Goal: Task Accomplishment & Management: Complete application form

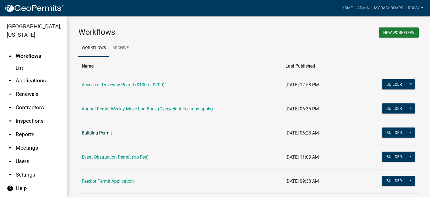
click at [99, 134] on link "Building Permit" at bounding box center [97, 132] width 30 height 5
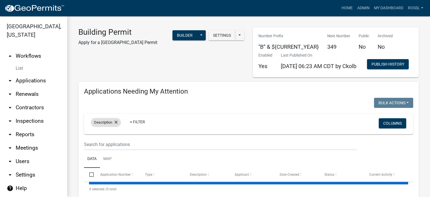
select select "2: 50"
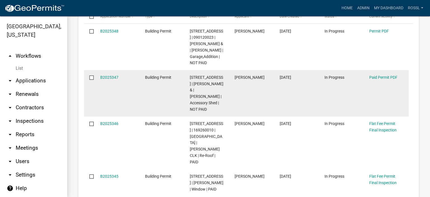
scroll to position [168, 0]
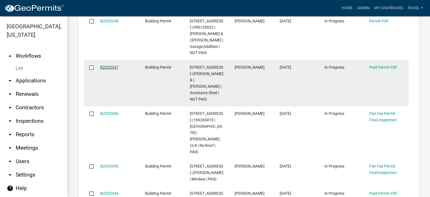
click at [109, 69] on link "B2025347" at bounding box center [109, 67] width 18 height 4
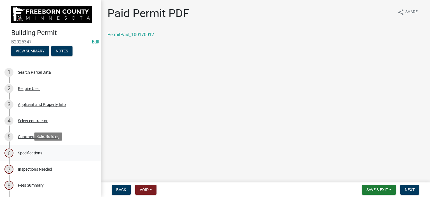
click at [31, 153] on div "Specifications" at bounding box center [30, 153] width 24 height 4
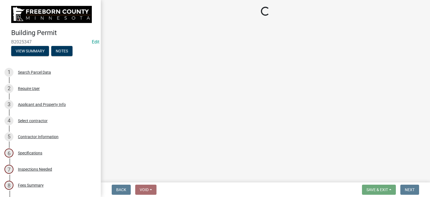
select select "cf5e982a-8fde-449d-bcd8-be8cdfb99374"
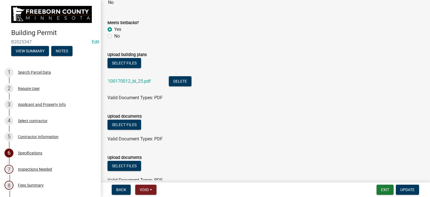
scroll to position [672, 0]
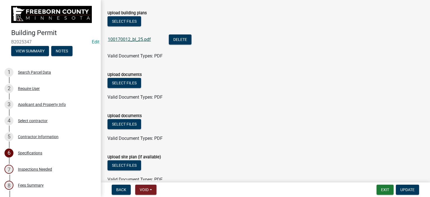
click at [119, 39] on link "100170012_bl_25.pdf" at bounding box center [129, 39] width 43 height 5
click at [121, 84] on button "Select files" at bounding box center [124, 83] width 34 height 10
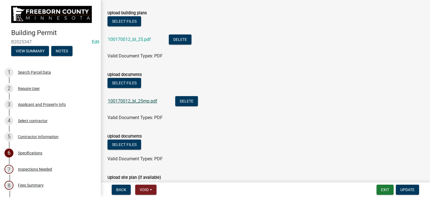
click at [147, 100] on link "100170012_bl_25mp.pdf" at bounding box center [133, 100] width 50 height 5
click at [383, 186] on button "Exit" at bounding box center [384, 189] width 17 height 10
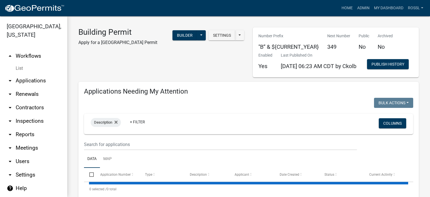
select select "2: 50"
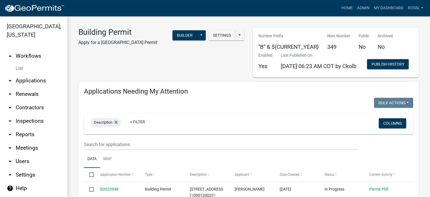
scroll to position [112, 0]
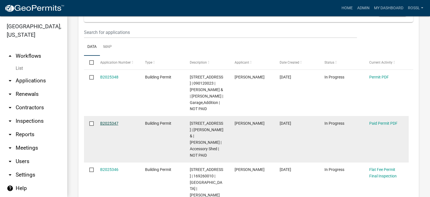
click at [109, 125] on link "B2025347" at bounding box center [109, 123] width 18 height 4
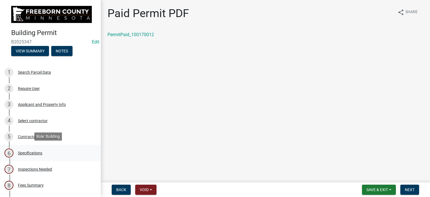
click at [29, 152] on div "Specifications" at bounding box center [30, 153] width 24 height 4
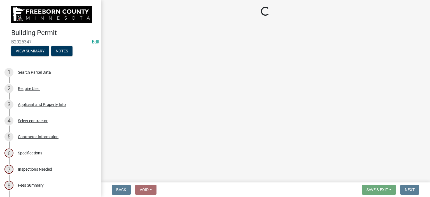
select select "cf5e982a-8fde-449d-bcd8-be8cdfb99374"
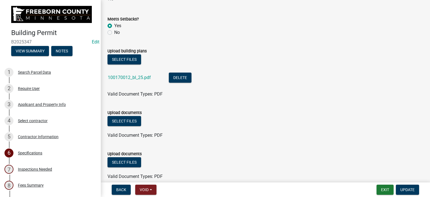
scroll to position [672, 0]
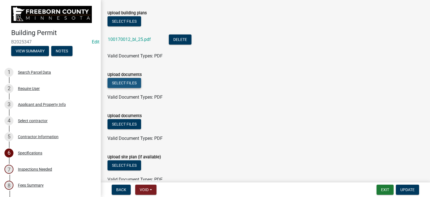
click at [124, 84] on button "Select files" at bounding box center [124, 83] width 34 height 10
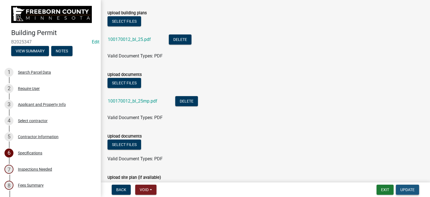
click at [404, 189] on span "Update" at bounding box center [407, 189] width 14 height 4
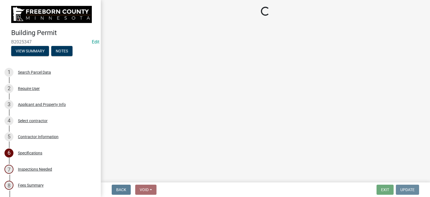
scroll to position [0, 0]
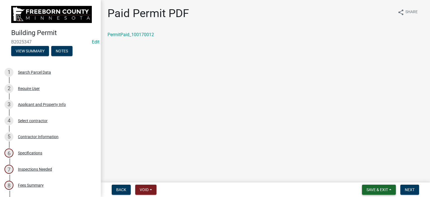
click at [374, 190] on span "Save & Exit" at bounding box center [377, 189] width 22 height 4
click at [374, 174] on button "Save & Exit" at bounding box center [373, 174] width 45 height 13
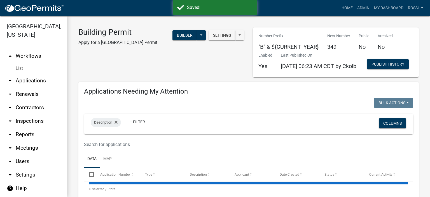
select select "2: 50"
